Goal: Information Seeking & Learning: Check status

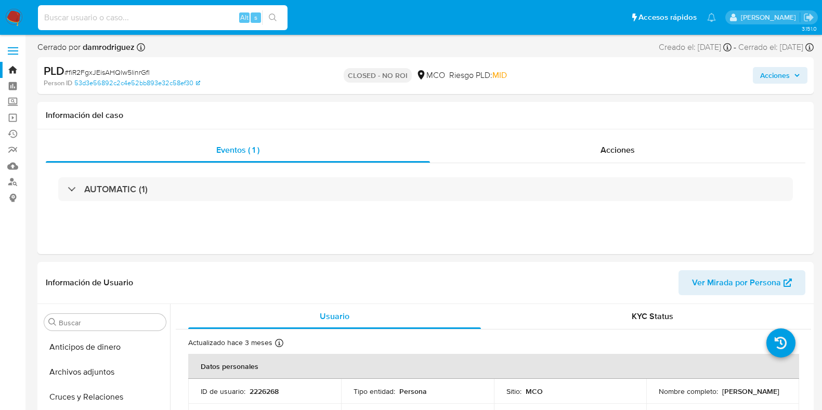
select select "10"
type input "Ye9esbvCdq1WqIJFQbMxABRJ"
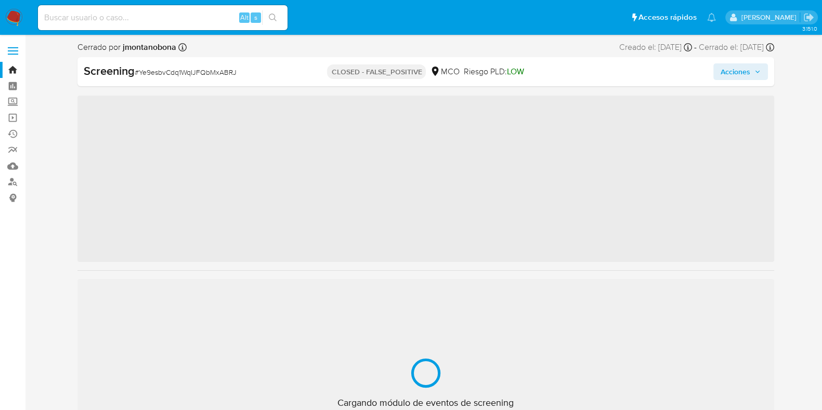
scroll to position [414, 0]
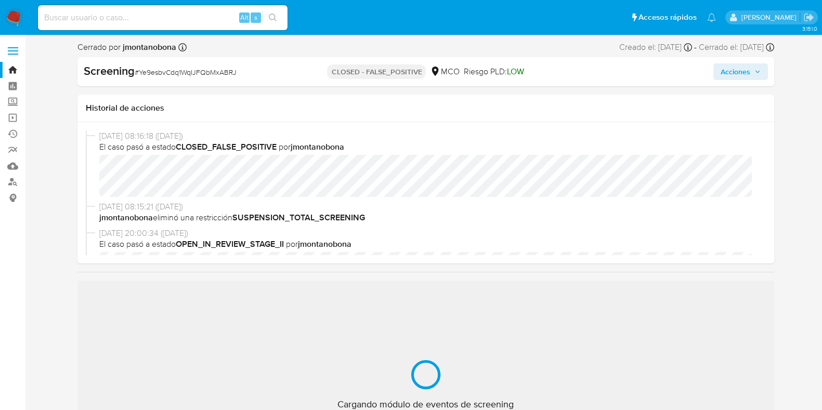
select select "10"
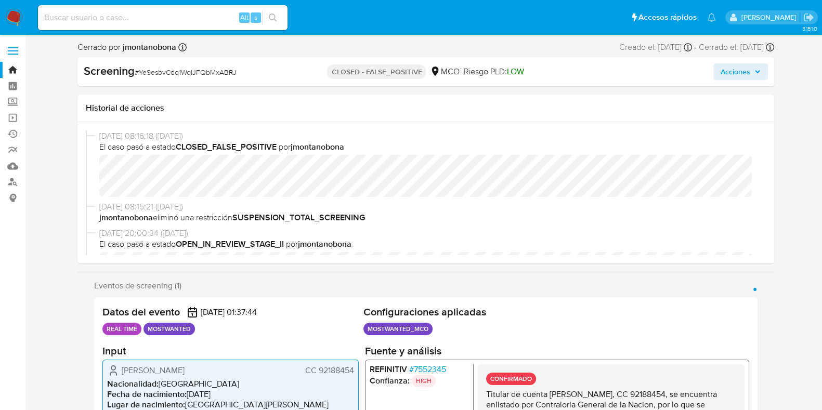
click at [16, 67] on link "Bandeja" at bounding box center [62, 70] width 124 height 16
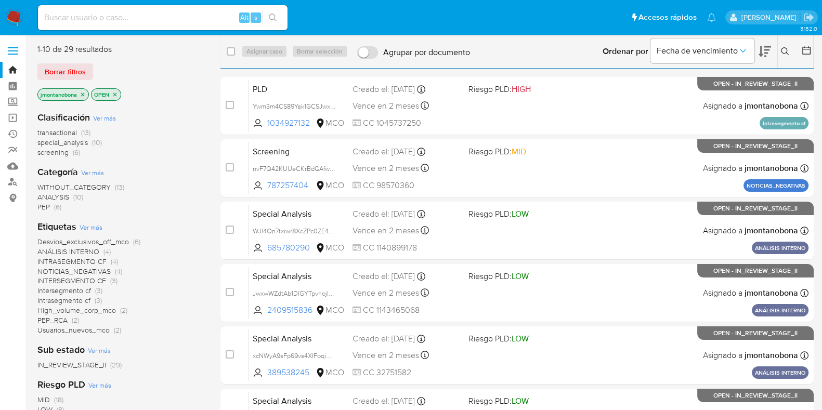
click at [83, 94] on icon "close-filter" at bounding box center [83, 95] width 4 height 4
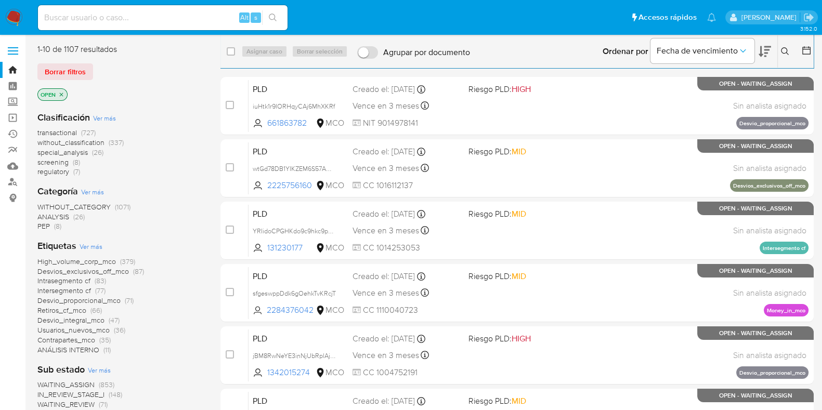
click at [62, 95] on icon "close-filter" at bounding box center [62, 95] width 4 height 4
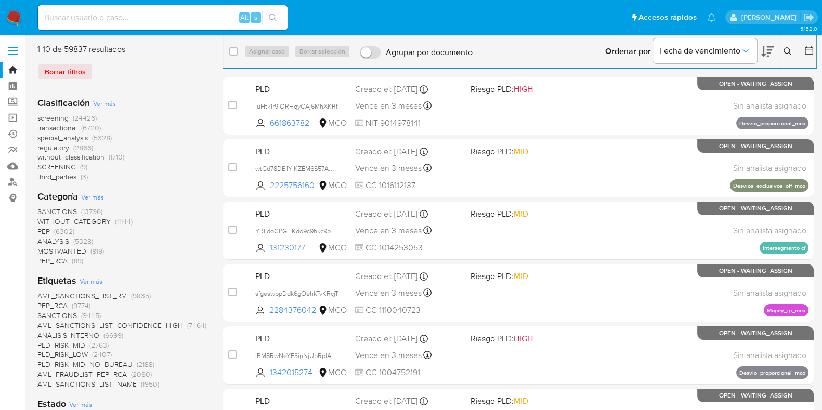
click at [805, 52] on icon at bounding box center [809, 50] width 10 height 10
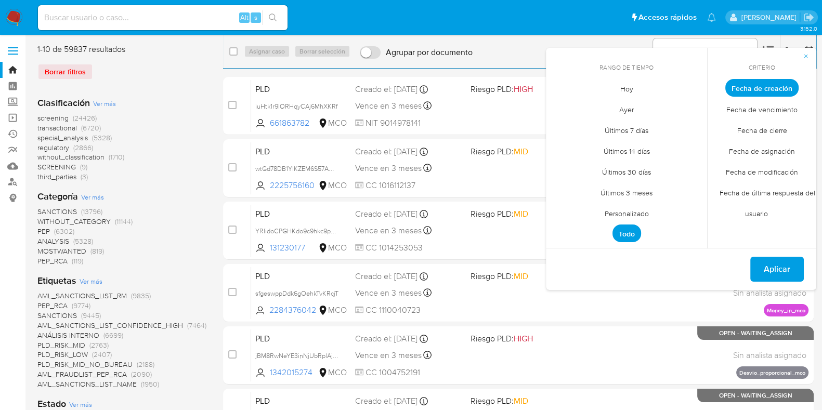
click at [630, 214] on span "Personalizado" at bounding box center [627, 213] width 66 height 21
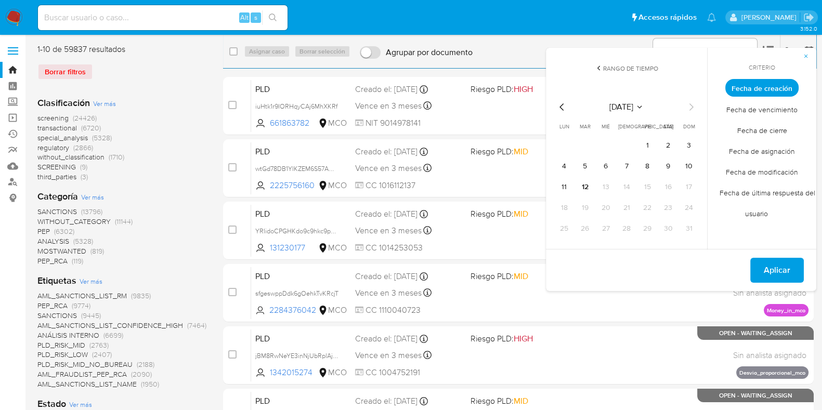
click at [556, 111] on icon "Mes anterior" at bounding box center [562, 107] width 12 height 12
click at [559, 106] on icon "Mes anterior" at bounding box center [562, 107] width 12 height 12
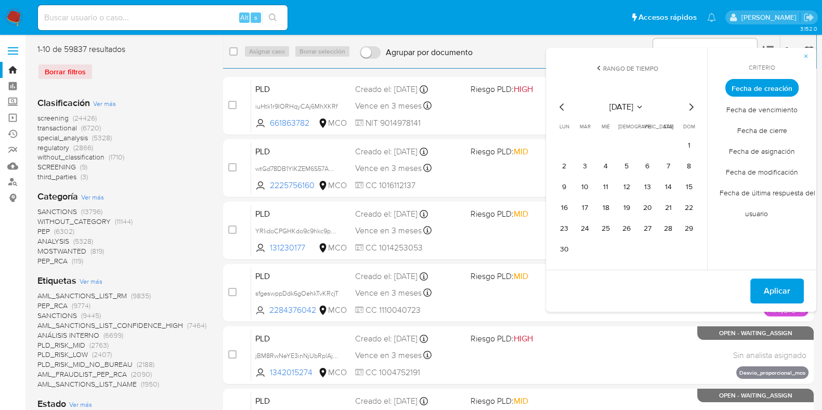
click at [689, 109] on icon "Mes siguiente" at bounding box center [691, 107] width 12 height 12
click at [564, 110] on icon "Mes anterior" at bounding box center [562, 107] width 12 height 12
click at [691, 142] on button "1" at bounding box center [688, 145] width 17 height 17
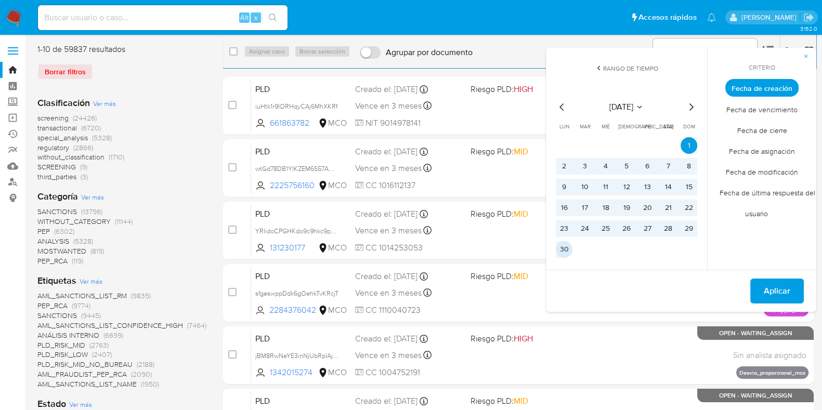
click at [567, 249] on button "30" at bounding box center [564, 249] width 17 height 17
click at [775, 285] on span "Aplicar" at bounding box center [777, 291] width 27 height 23
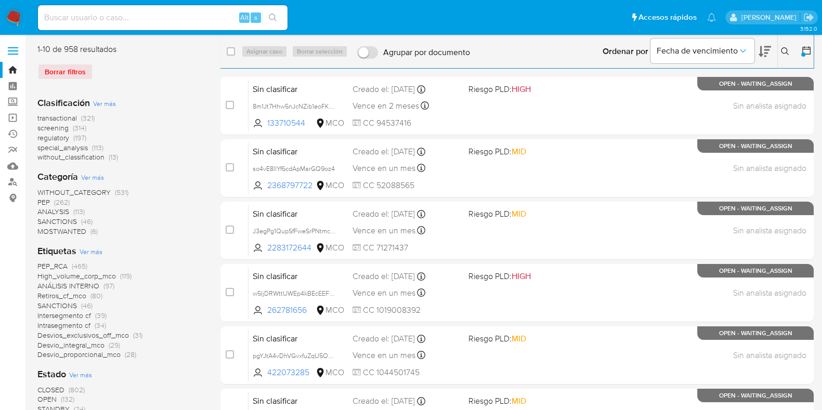
click at [101, 104] on span "Ver más" at bounding box center [104, 103] width 23 height 9
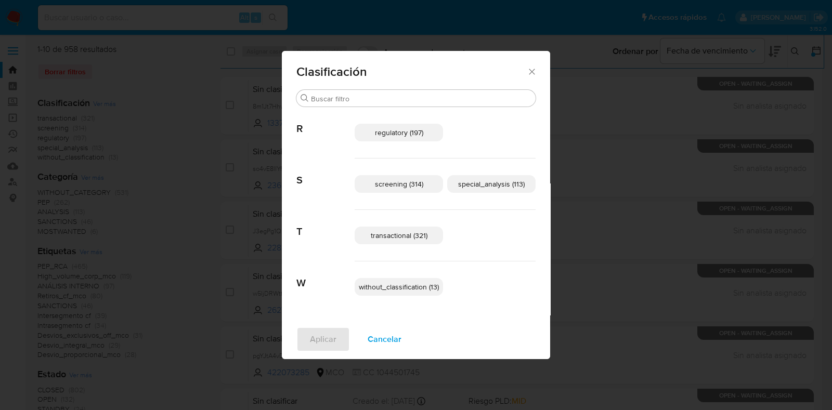
click at [499, 186] on span "special_analysis (113)" at bounding box center [491, 184] width 67 height 10
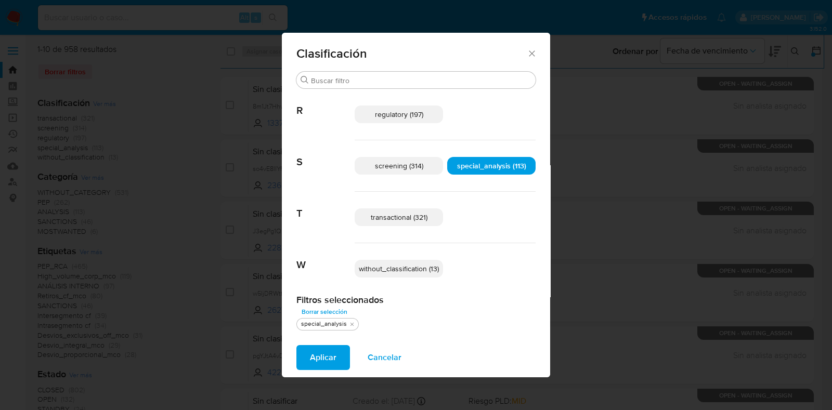
click at [412, 216] on span "transactional (321)" at bounding box center [399, 217] width 57 height 10
click at [323, 356] on span "Aplicar" at bounding box center [323, 357] width 27 height 23
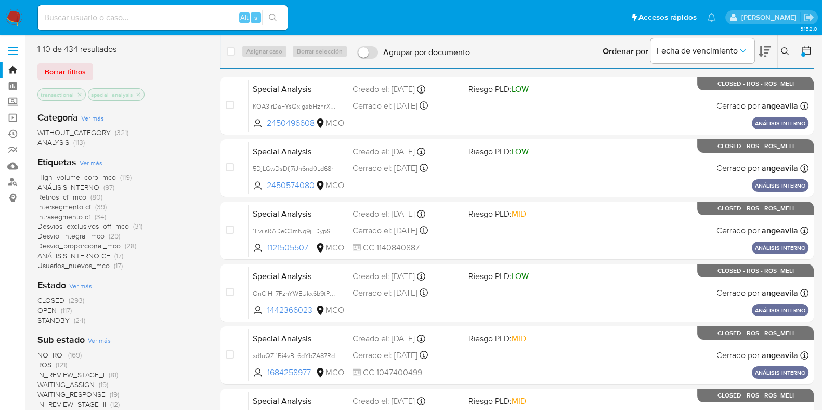
click at [91, 161] on span "Ver más" at bounding box center [91, 162] width 23 height 9
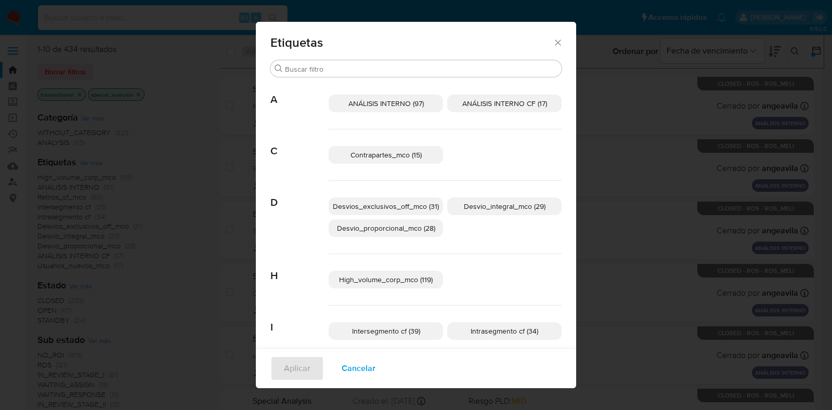
click at [406, 99] on span "ANÁLISIS INTERNO (97)" at bounding box center [385, 103] width 75 height 10
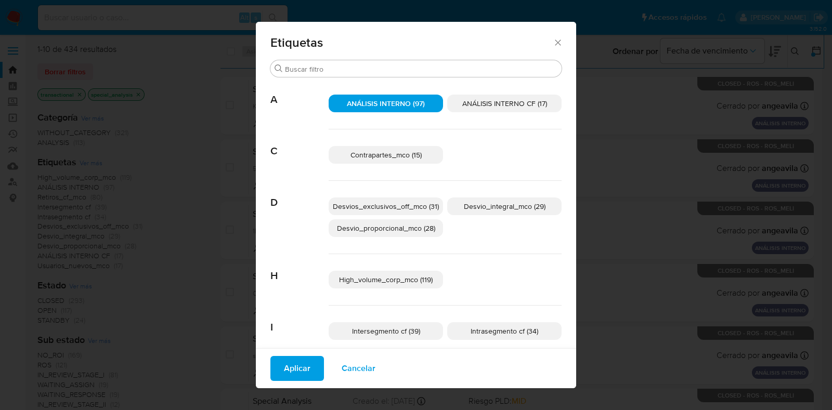
click at [359, 147] on p "Contrapartes_mco (15)" at bounding box center [385, 155] width 114 height 18
click at [387, 202] on span "Desvios_exclusivos_off_mco (31)" at bounding box center [386, 206] width 106 height 10
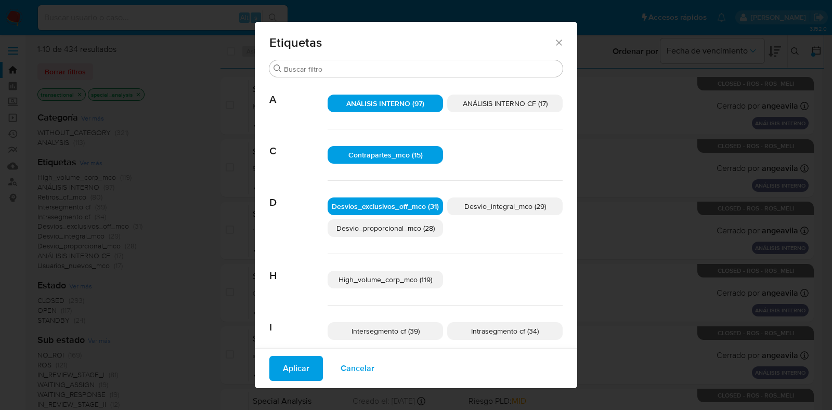
click at [481, 203] on span "Desvio_integral_mco (29)" at bounding box center [505, 206] width 82 height 10
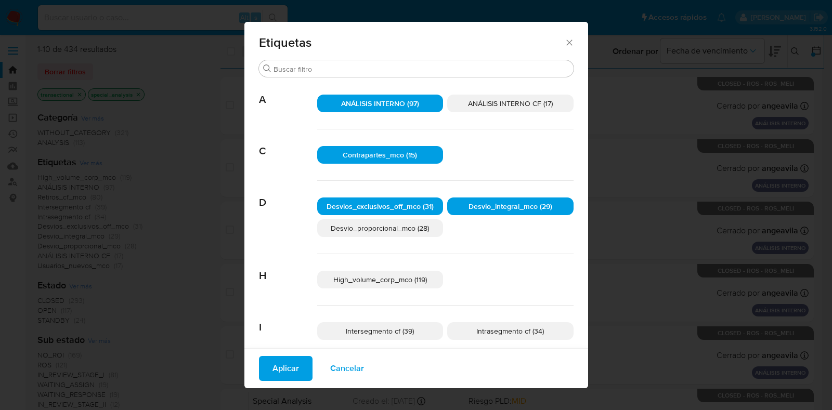
click at [366, 231] on span "Desvio_proporcional_mco (28)" at bounding box center [380, 228] width 98 height 10
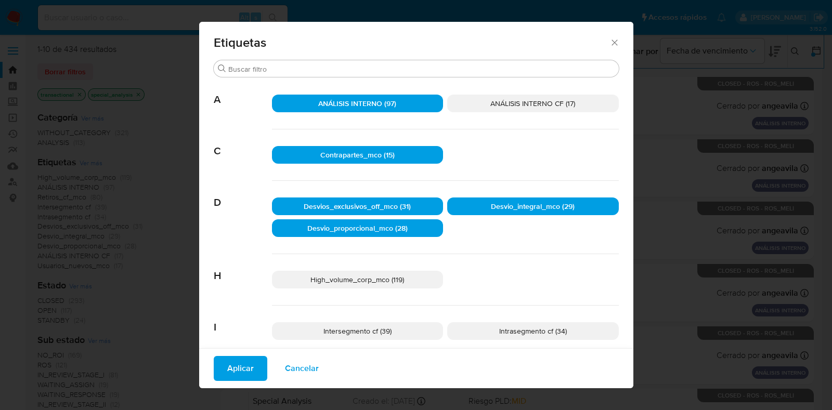
click at [397, 280] on span "High_volume_corp_mco (119)" at bounding box center [357, 279] width 94 height 10
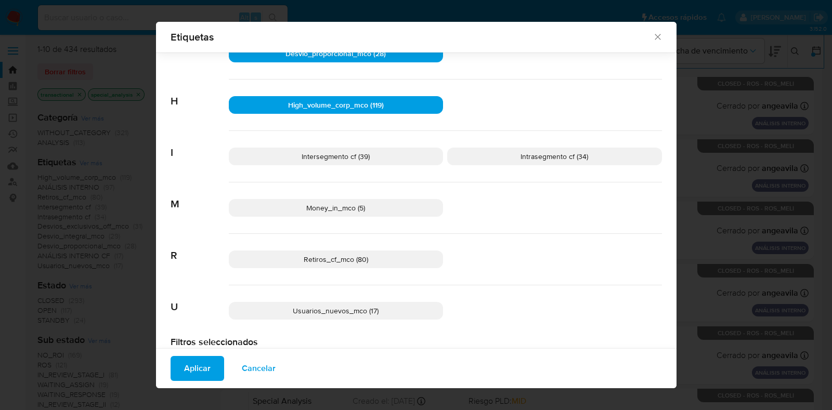
scroll to position [187, 0]
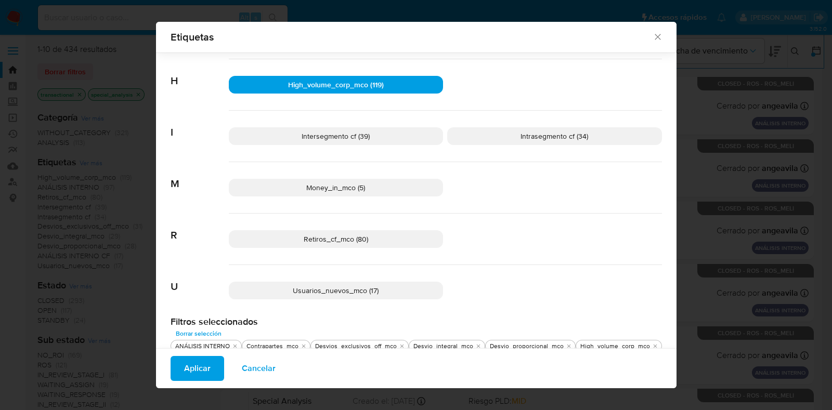
click at [372, 282] on p "Usuarios_nuevos_mco (17)" at bounding box center [336, 291] width 215 height 18
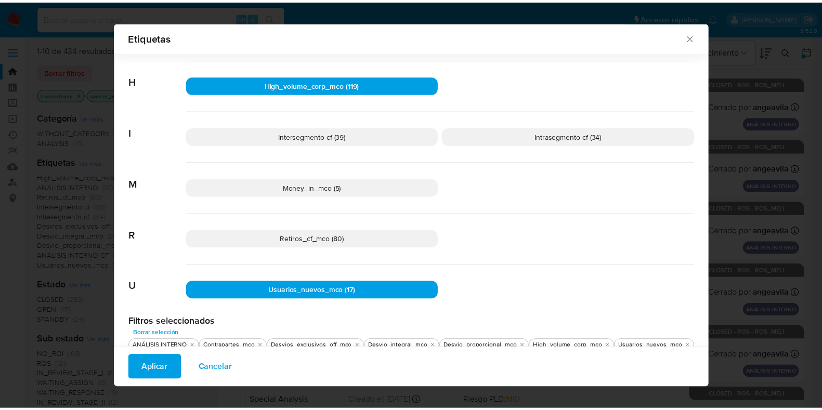
scroll to position [198, 0]
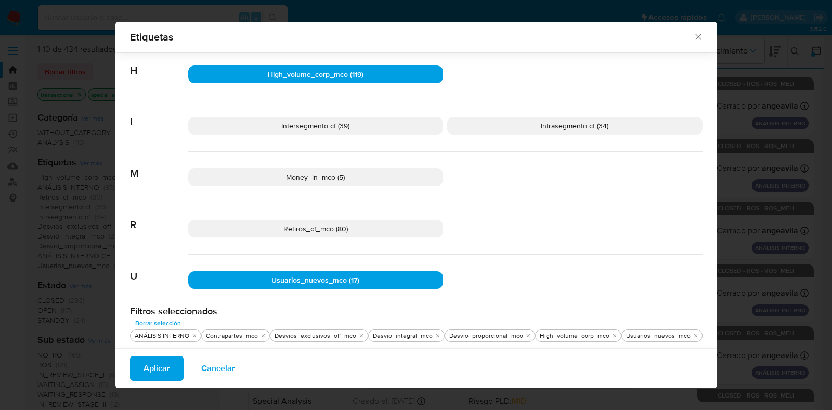
click at [163, 364] on span "Aplicar" at bounding box center [156, 368] width 27 height 23
